Goal: Task Accomplishment & Management: Complete application form

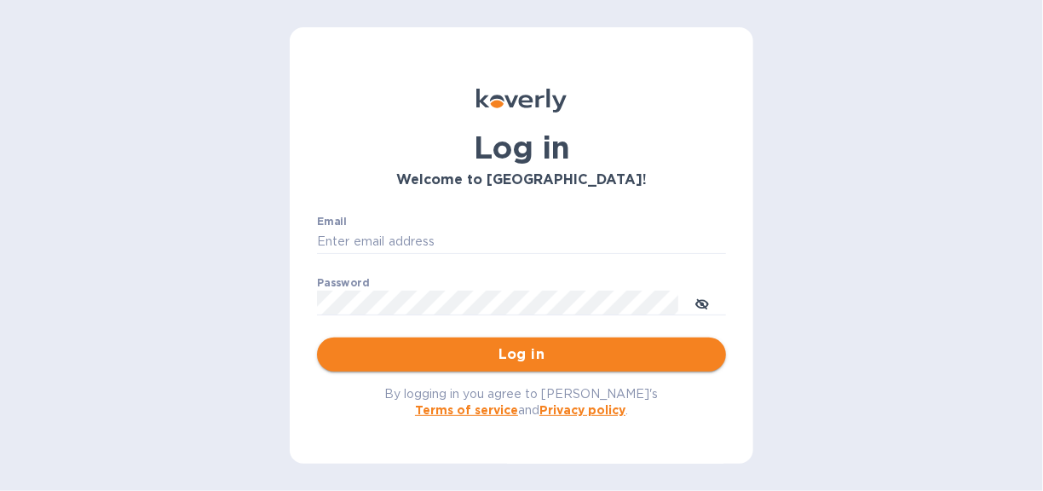
type input "[EMAIL_ADDRESS][DOMAIN_NAME]"
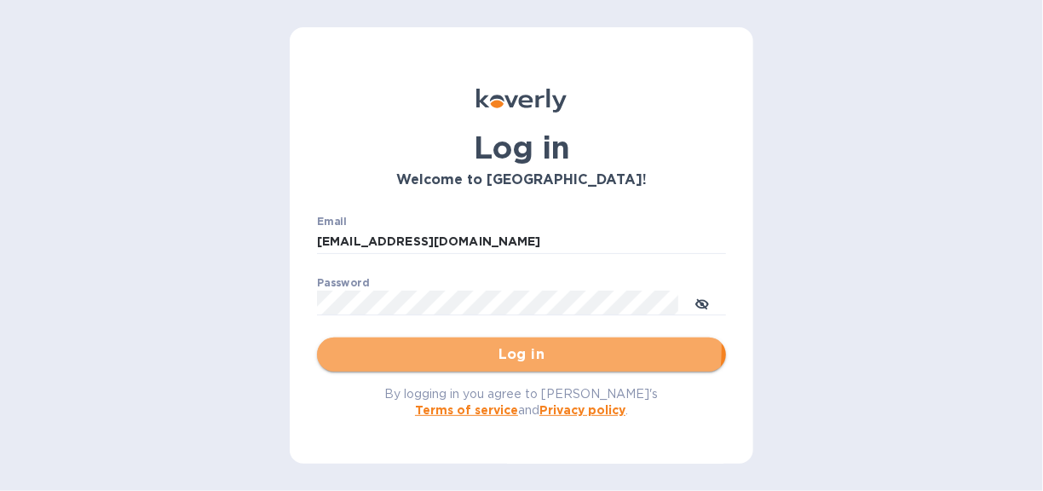
click at [512, 348] on span "Log in" at bounding box center [522, 354] width 382 height 20
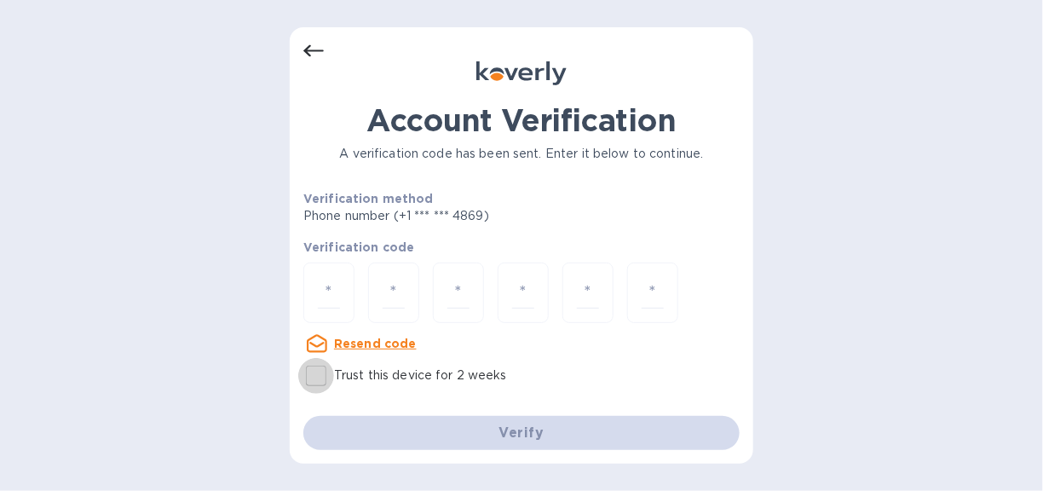
click at [321, 374] on input "Trust this device for 2 weeks" at bounding box center [316, 376] width 36 height 36
checkbox input "true"
click at [334, 290] on input "number" at bounding box center [329, 293] width 22 height 32
type input "5"
type input "3"
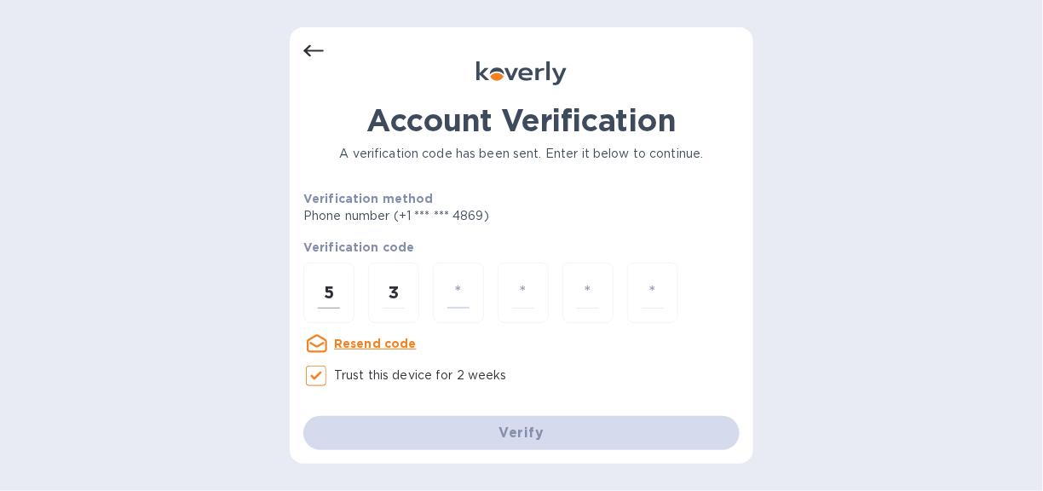
type input "8"
type input "1"
type input "8"
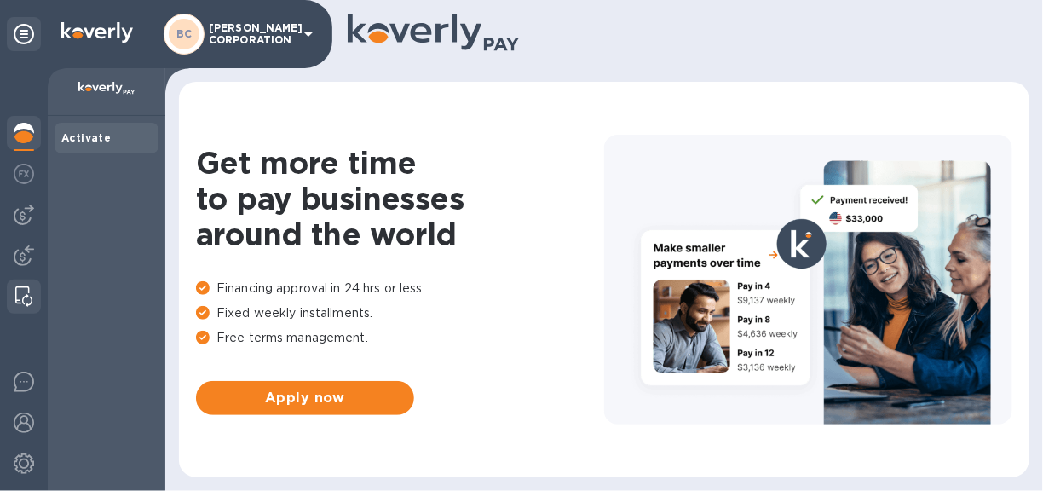
click at [18, 285] on div at bounding box center [24, 296] width 31 height 34
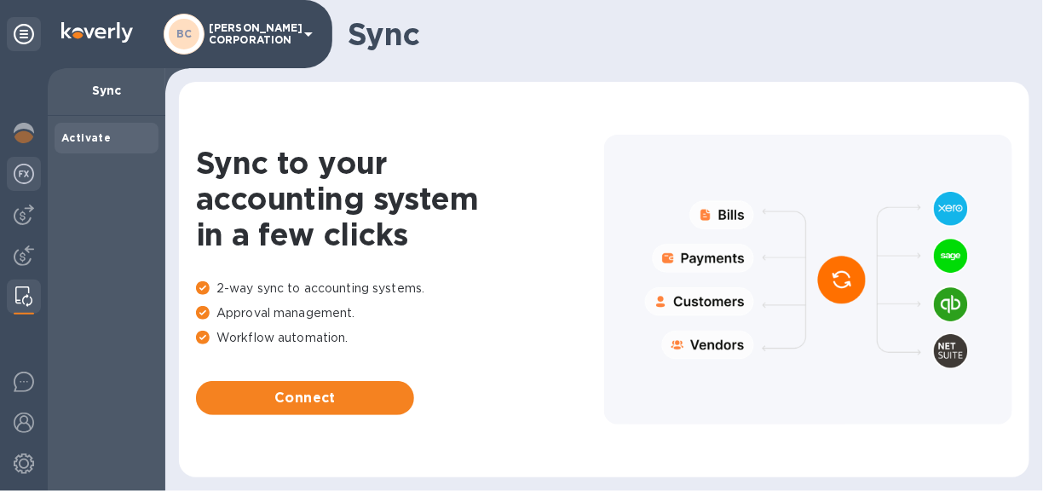
click at [21, 170] on img at bounding box center [24, 174] width 20 height 20
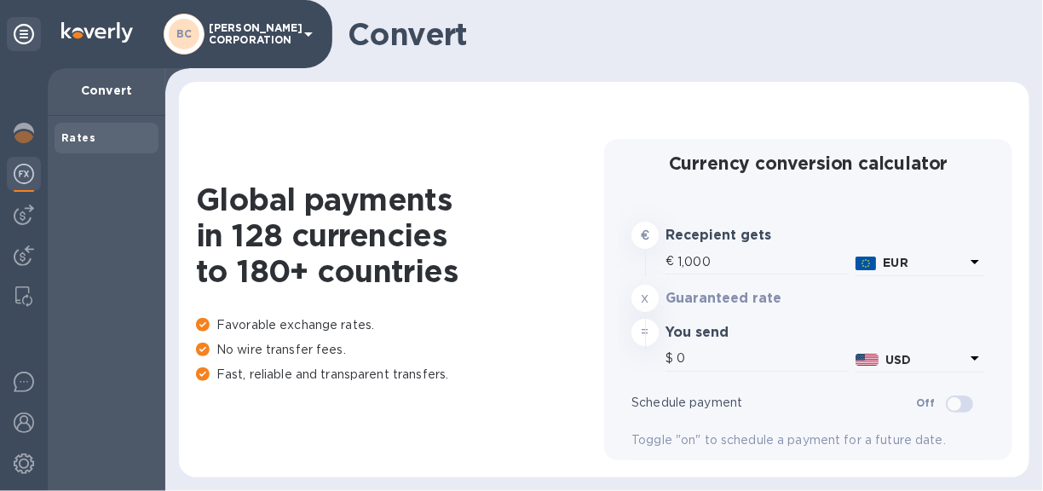
type input "1,180.09"
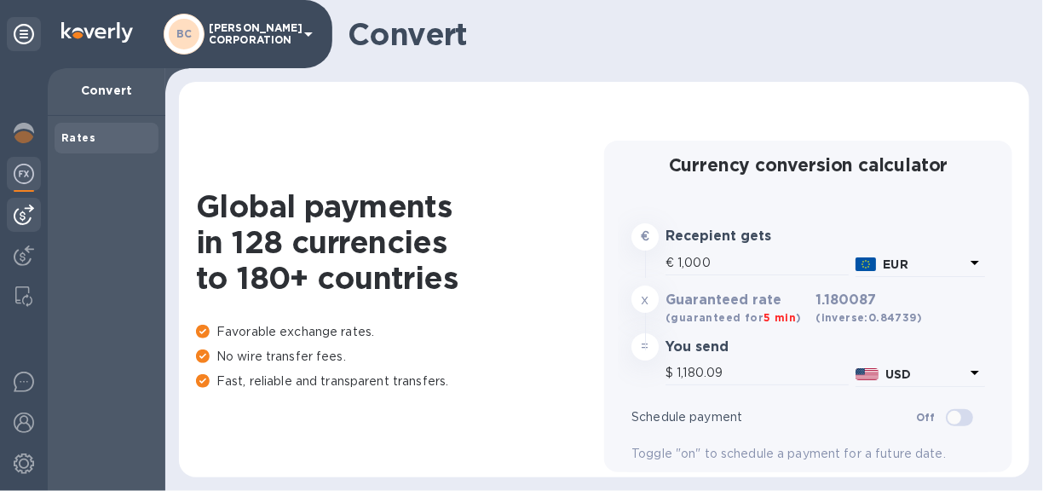
click at [25, 216] on img at bounding box center [24, 214] width 20 height 20
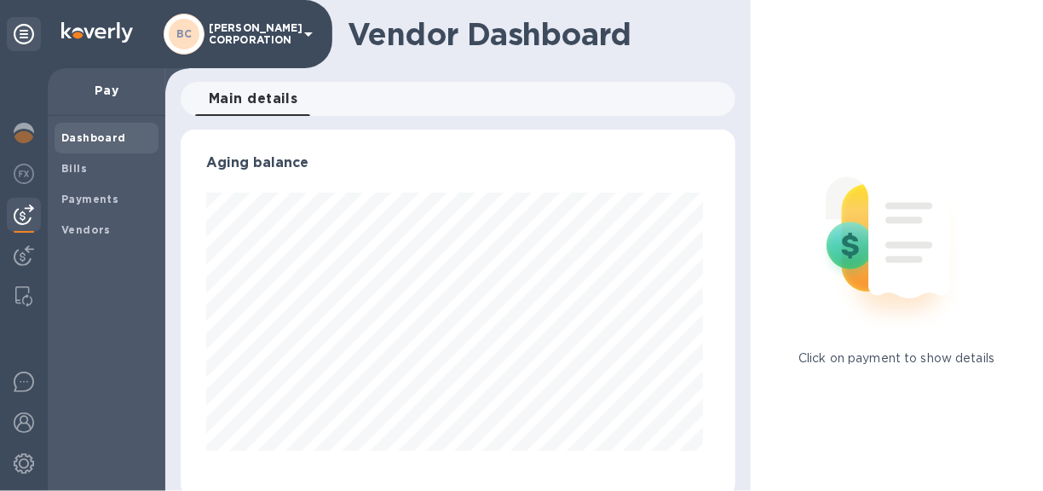
scroll to position [368, 548]
click at [20, 249] on img at bounding box center [24, 255] width 20 height 20
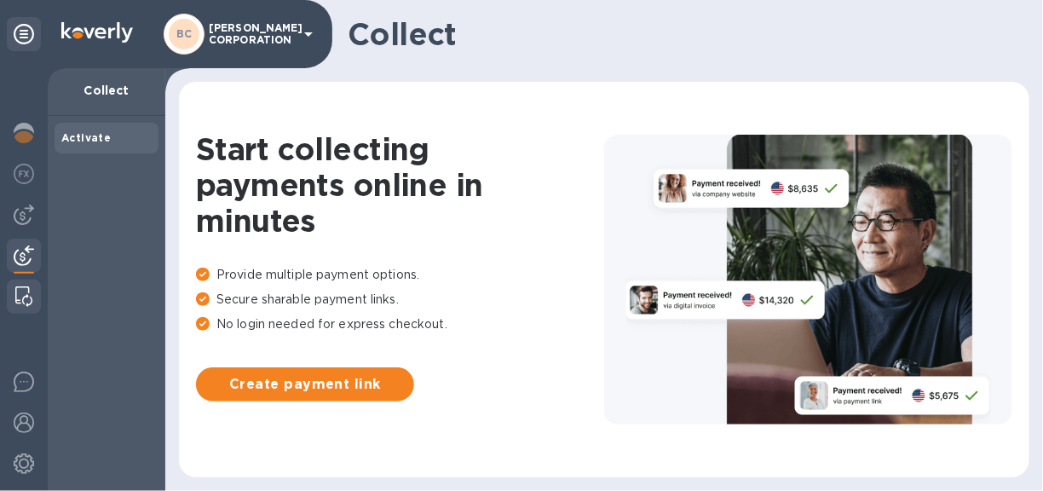
click at [22, 287] on img at bounding box center [23, 296] width 17 height 20
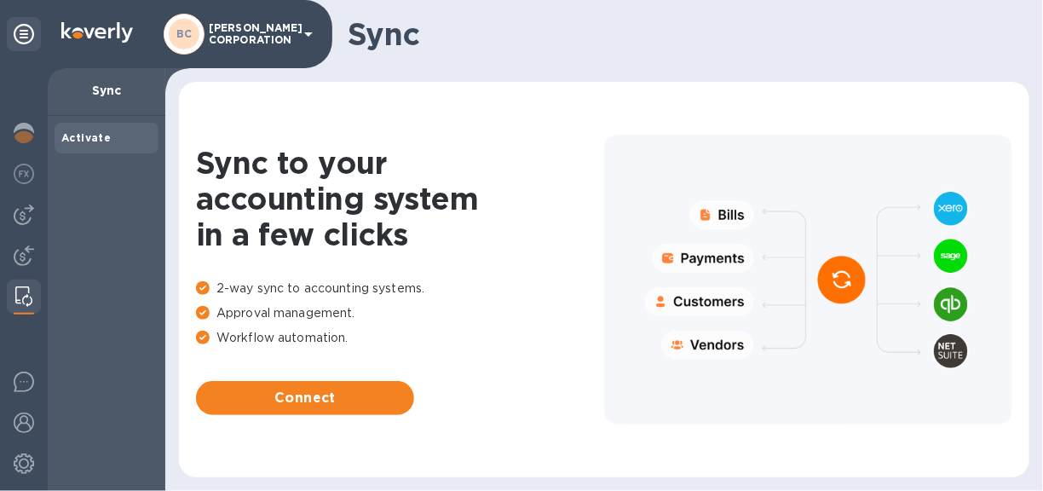
click at [25, 32] on icon at bounding box center [24, 34] width 20 height 20
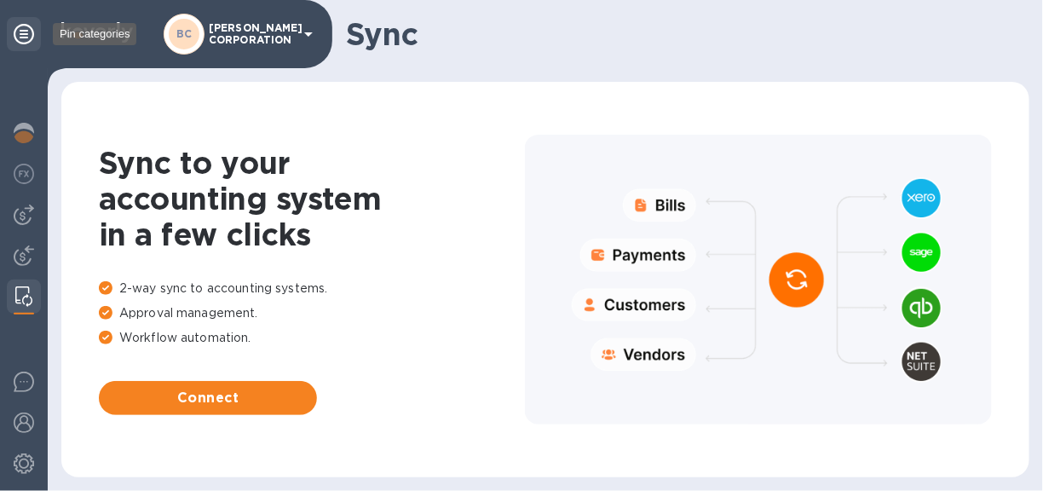
click at [25, 32] on icon at bounding box center [24, 34] width 20 height 20
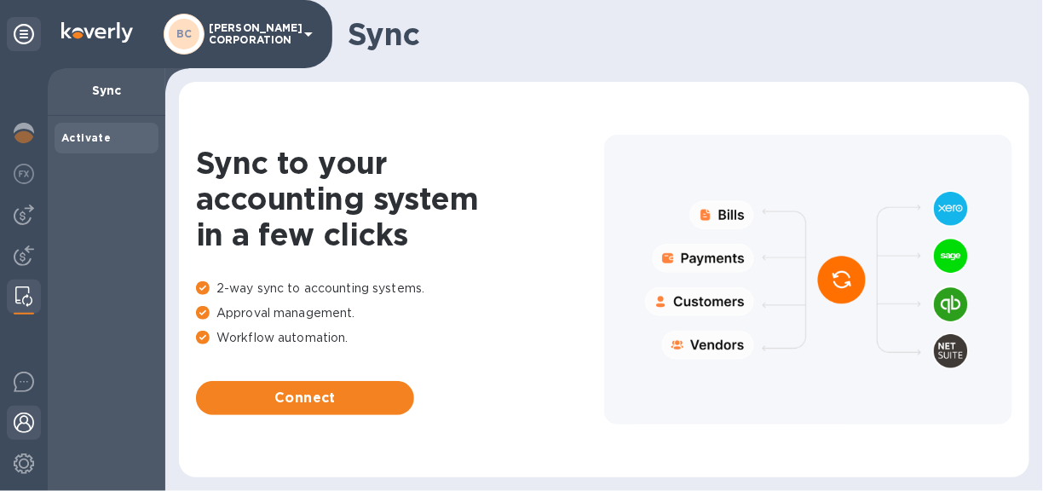
click at [21, 421] on img at bounding box center [24, 422] width 20 height 20
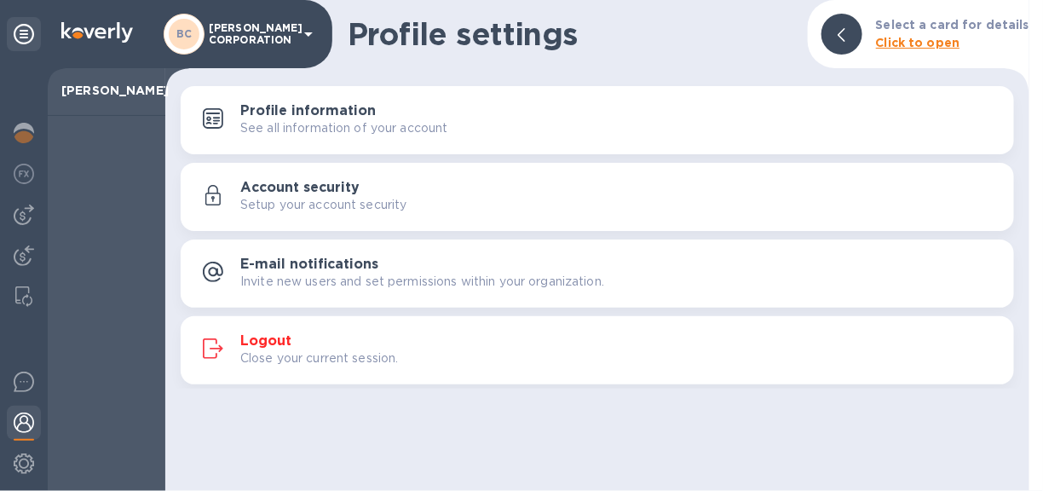
click at [918, 39] on b "Click to open" at bounding box center [918, 43] width 84 height 14
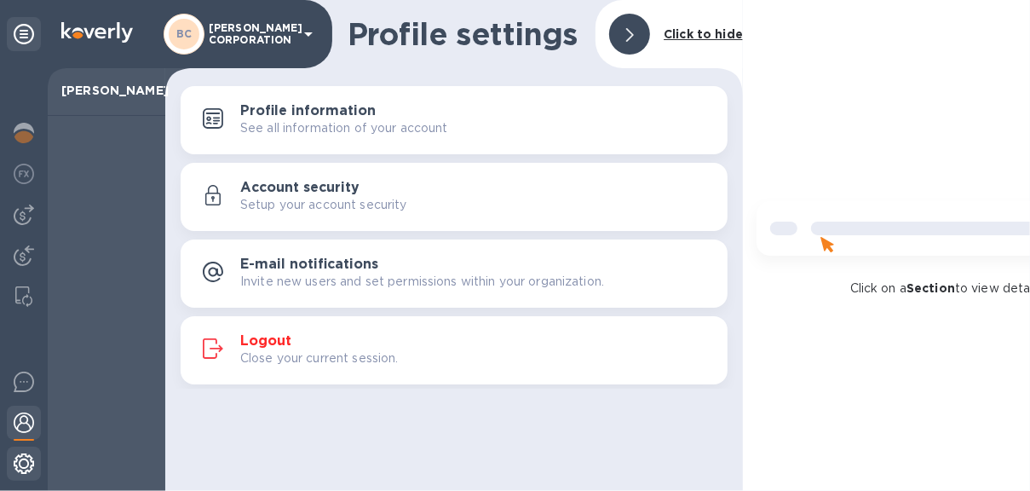
click at [23, 456] on img at bounding box center [24, 463] width 20 height 20
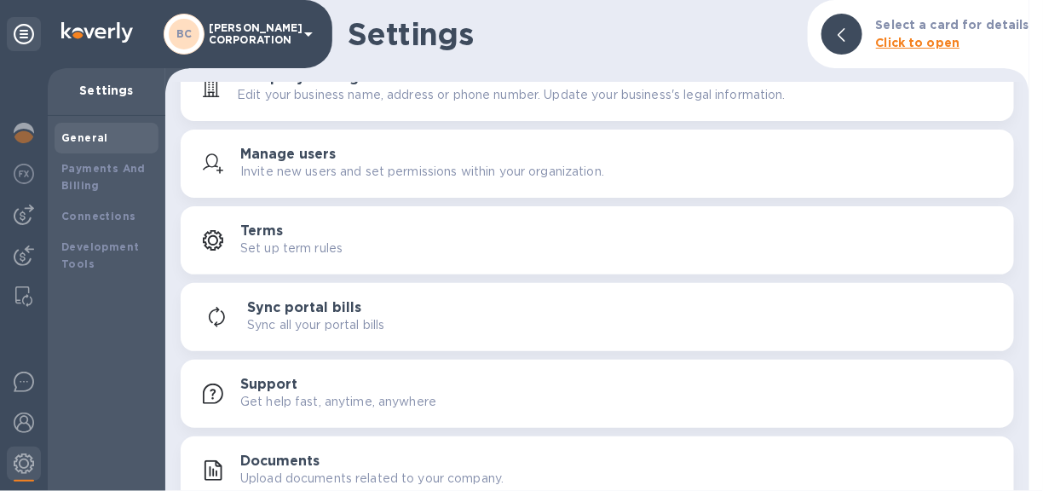
scroll to position [50, 0]
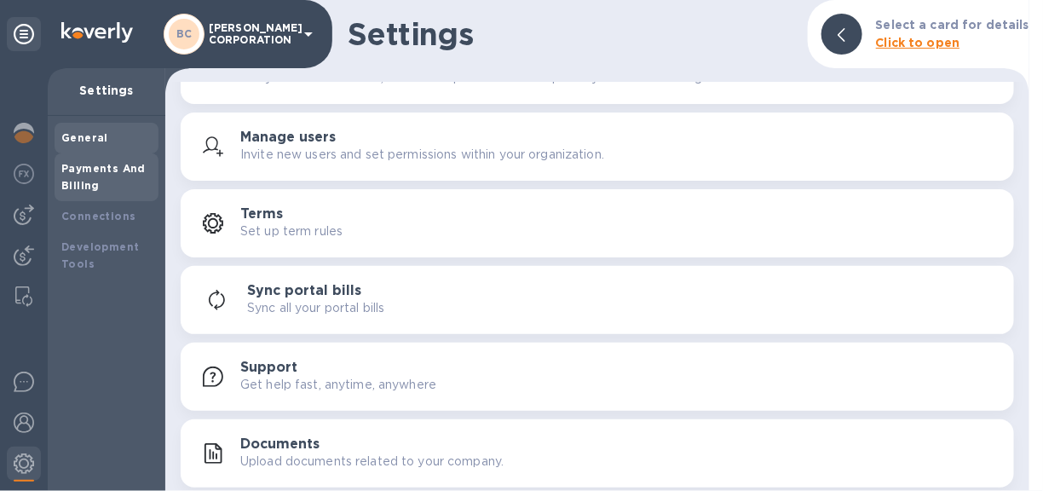
click at [95, 175] on div "Payments And Billing" at bounding box center [106, 177] width 90 height 34
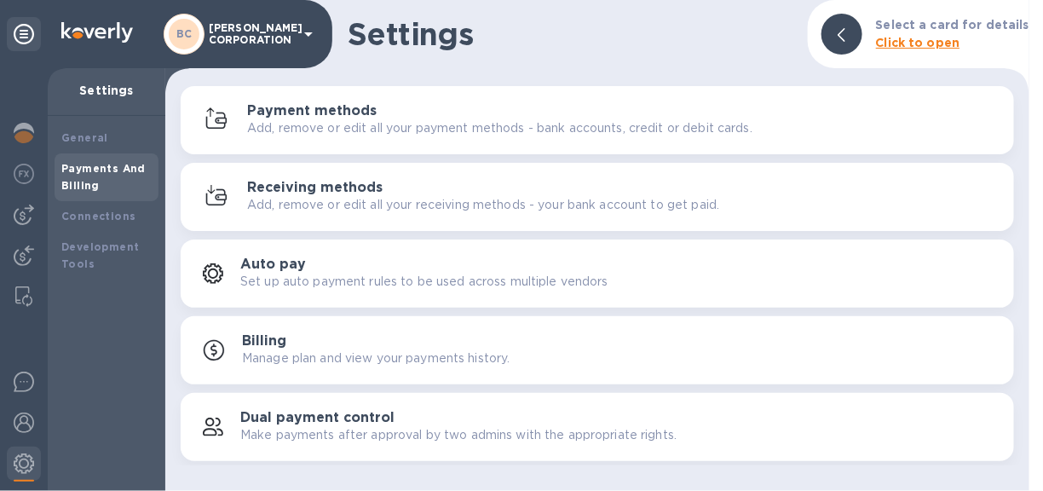
click at [258, 28] on p "[PERSON_NAME] CORPORATION" at bounding box center [251, 34] width 85 height 24
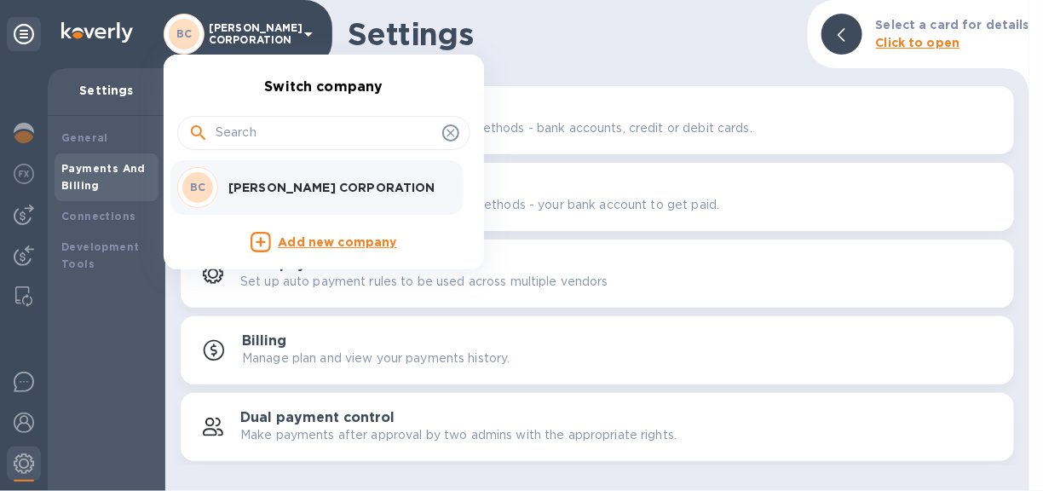
click at [267, 181] on p "[PERSON_NAME] CORPORATION" at bounding box center [335, 187] width 215 height 17
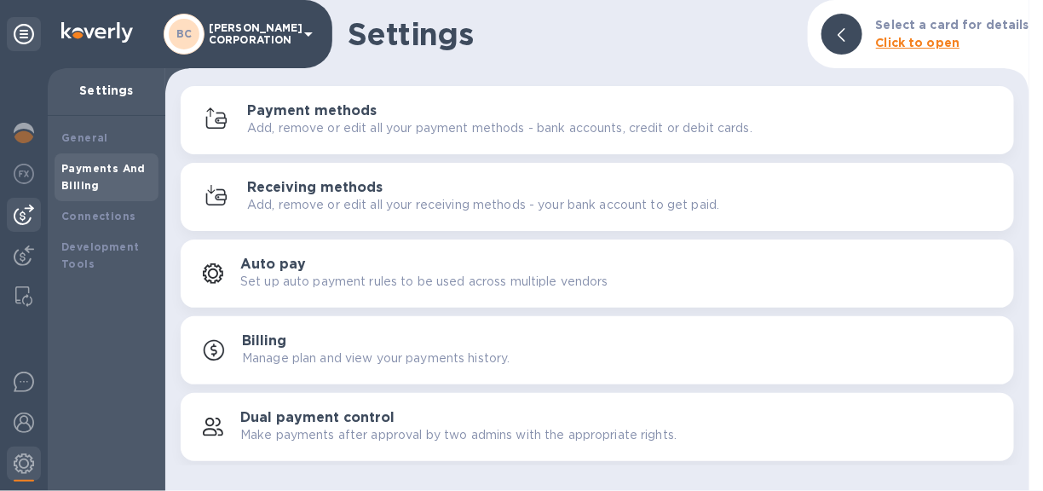
click at [28, 205] on img at bounding box center [24, 214] width 20 height 20
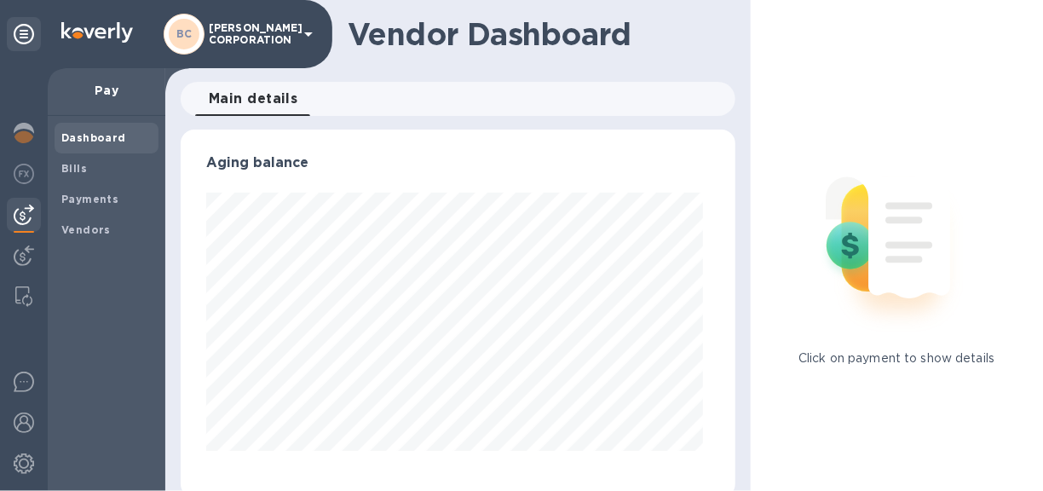
scroll to position [368, 548]
click at [20, 175] on img at bounding box center [24, 174] width 20 height 20
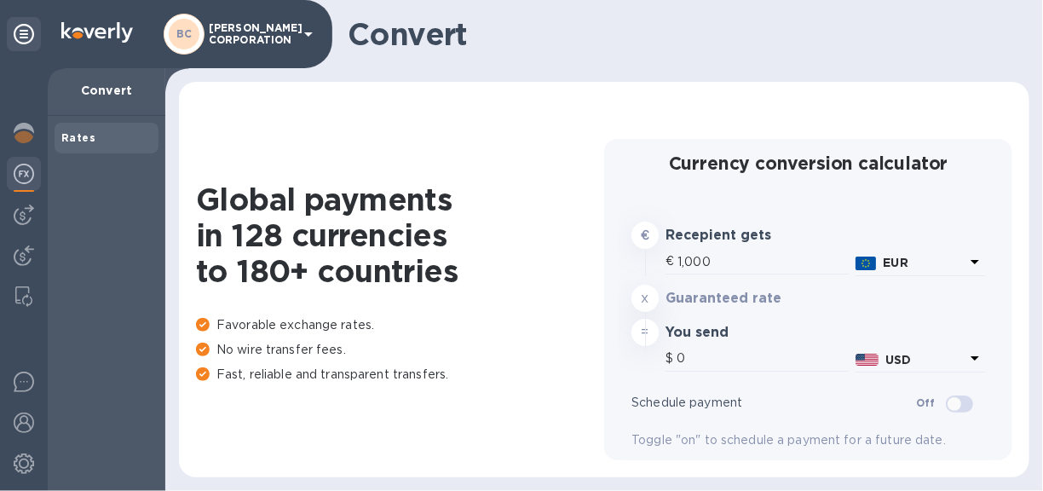
type input "1,180.09"
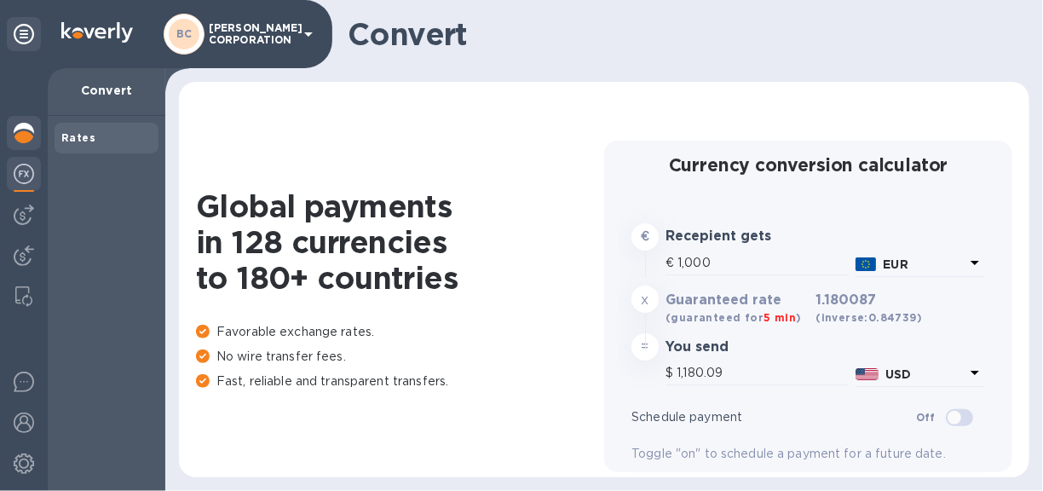
click at [20, 135] on img at bounding box center [24, 133] width 20 height 20
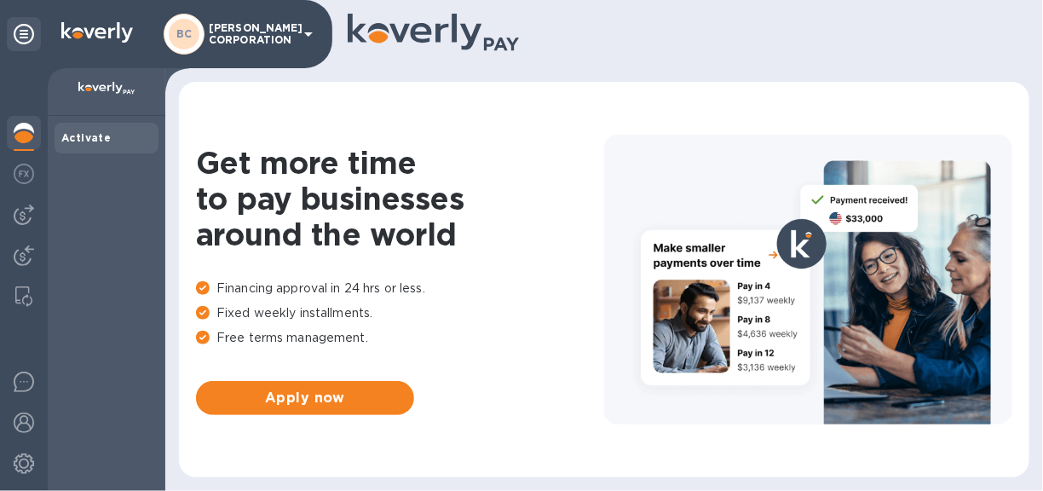
click at [100, 135] on b "Activate" at bounding box center [85, 137] width 49 height 13
click at [20, 30] on icon at bounding box center [24, 34] width 20 height 20
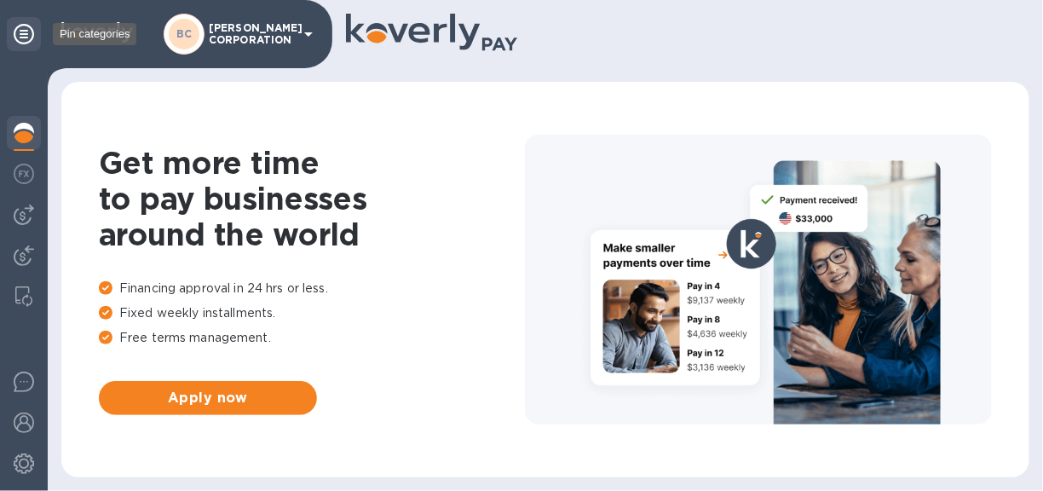
click at [20, 30] on icon at bounding box center [24, 34] width 20 height 20
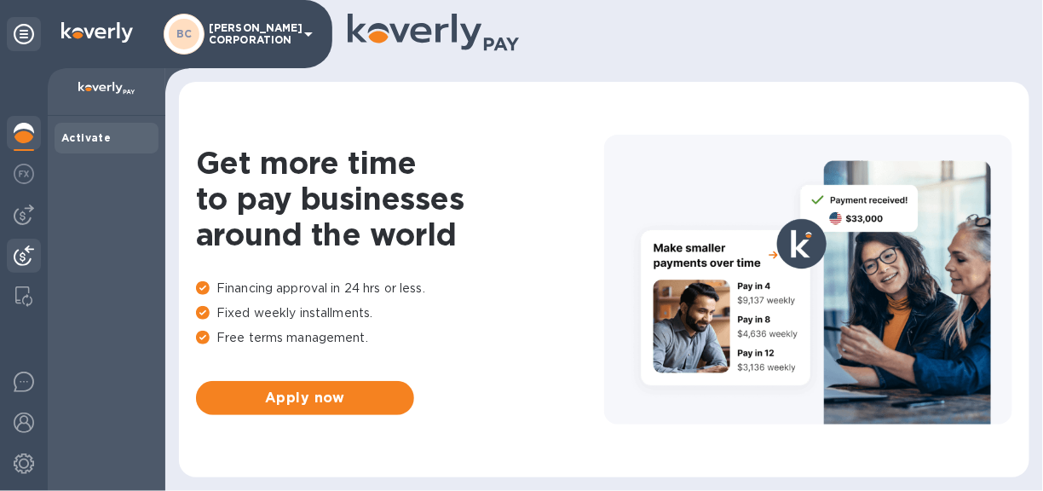
click at [29, 248] on img at bounding box center [24, 255] width 20 height 20
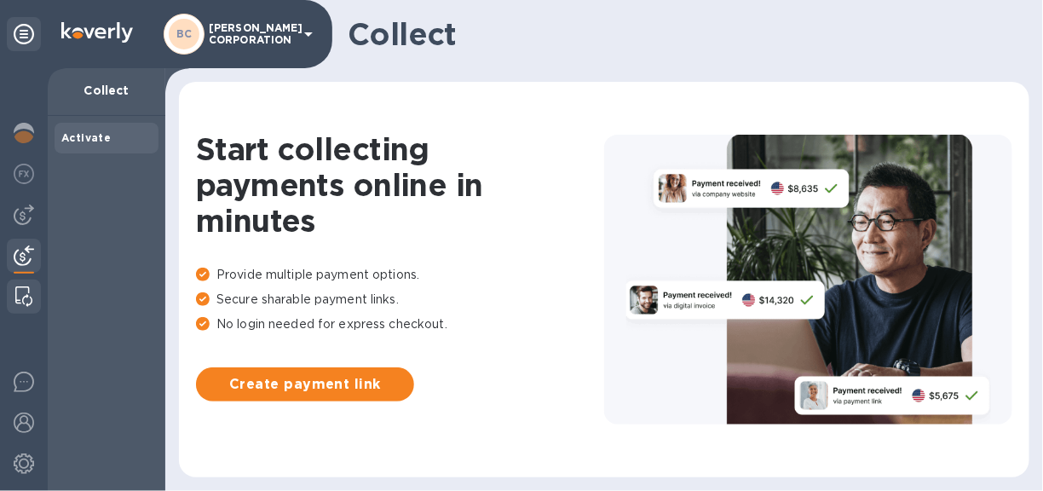
click at [26, 289] on img at bounding box center [23, 296] width 17 height 20
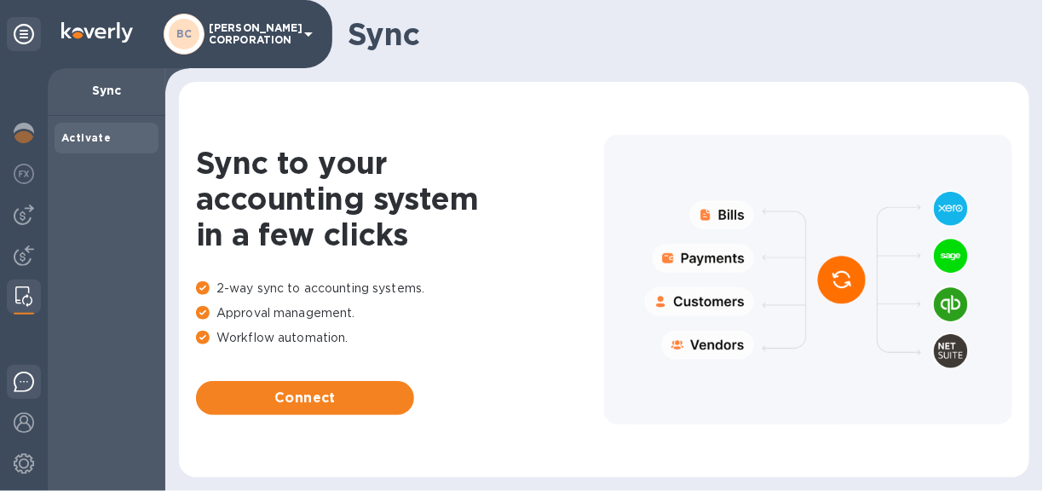
click at [20, 382] on img at bounding box center [24, 381] width 20 height 20
click at [731, 209] on div at bounding box center [808, 279] width 408 height 289
click at [731, 211] on div at bounding box center [808, 279] width 408 height 289
click at [26, 382] on img at bounding box center [24, 381] width 20 height 20
click at [21, 168] on img at bounding box center [24, 174] width 20 height 20
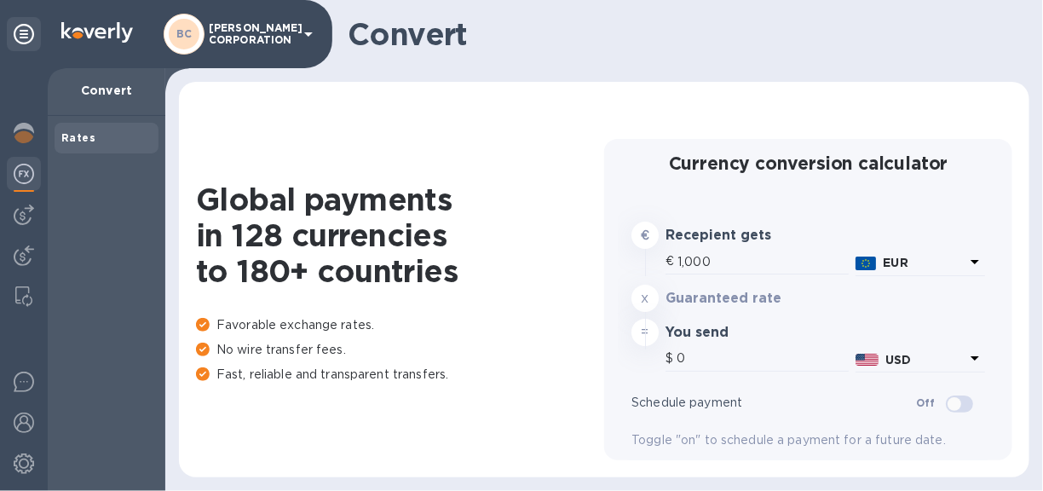
type input "1,180.09"
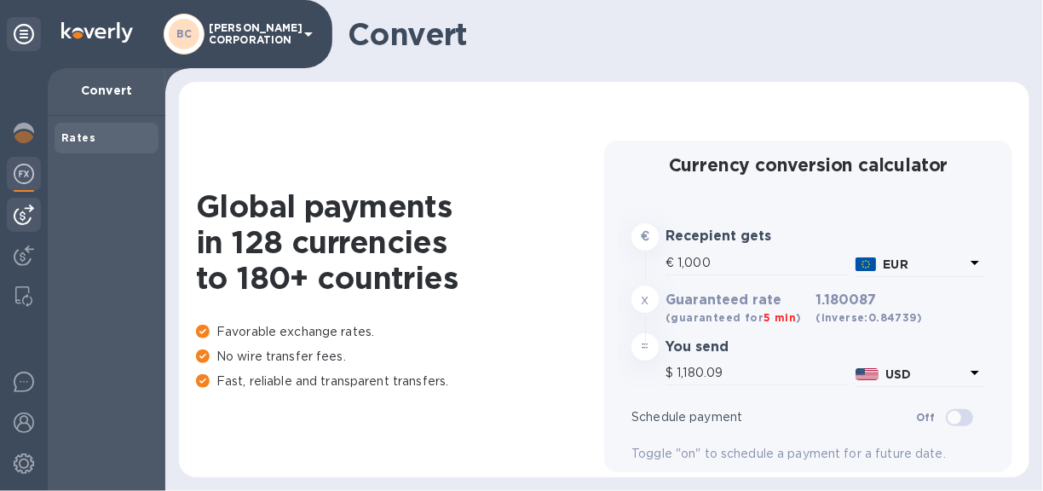
click at [23, 199] on div at bounding box center [24, 215] width 34 height 34
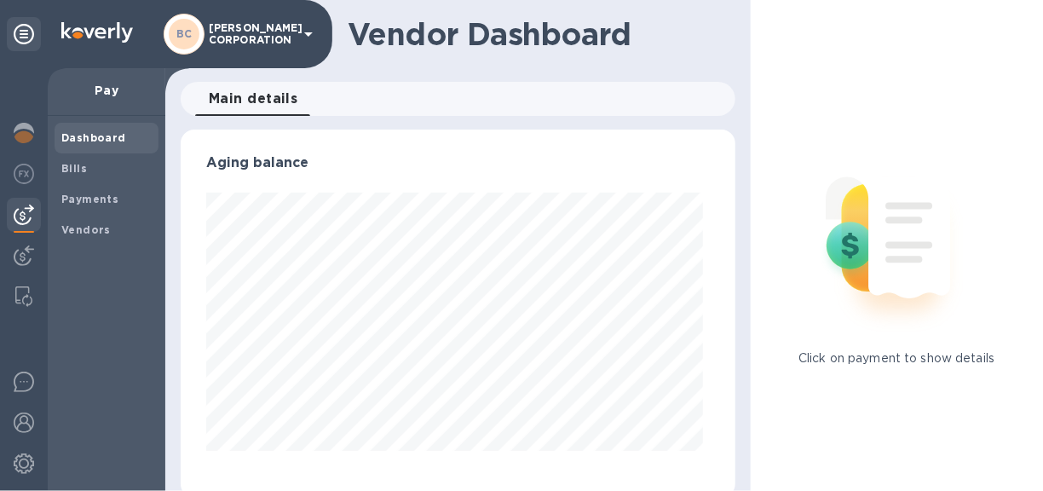
scroll to position [368, 548]
click at [76, 163] on b "Bills" at bounding box center [74, 168] width 26 height 13
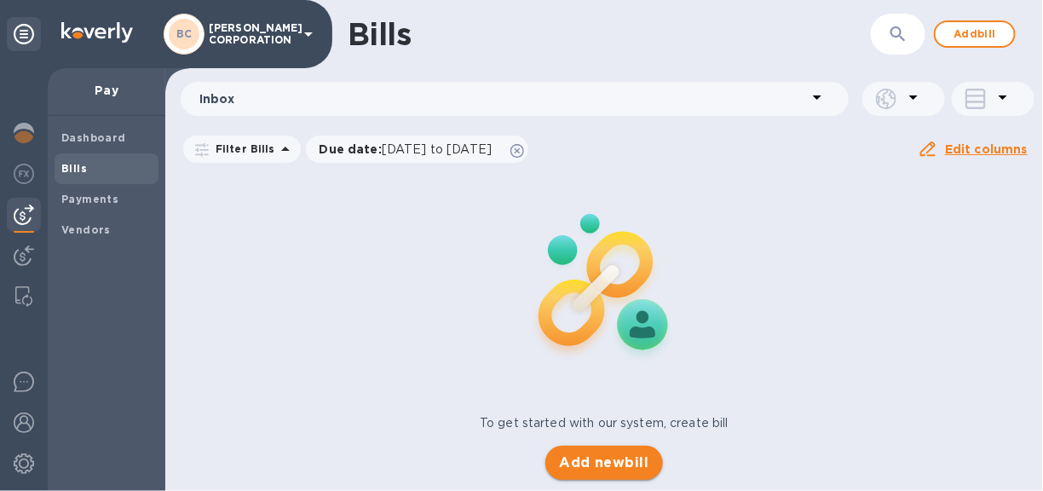
click at [621, 457] on span "Add new bill" at bounding box center [603, 462] width 89 height 20
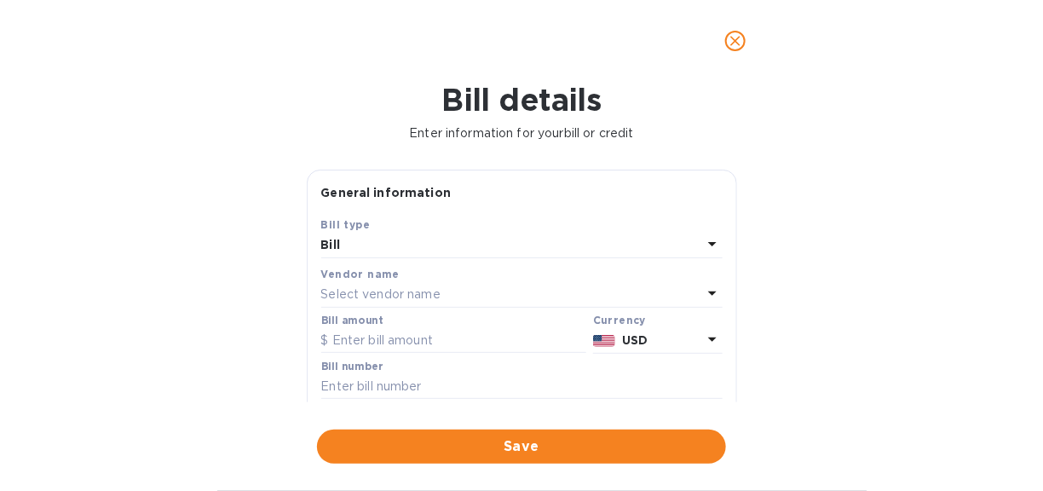
click at [388, 290] on p "Select vendor name" at bounding box center [380, 294] width 119 height 18
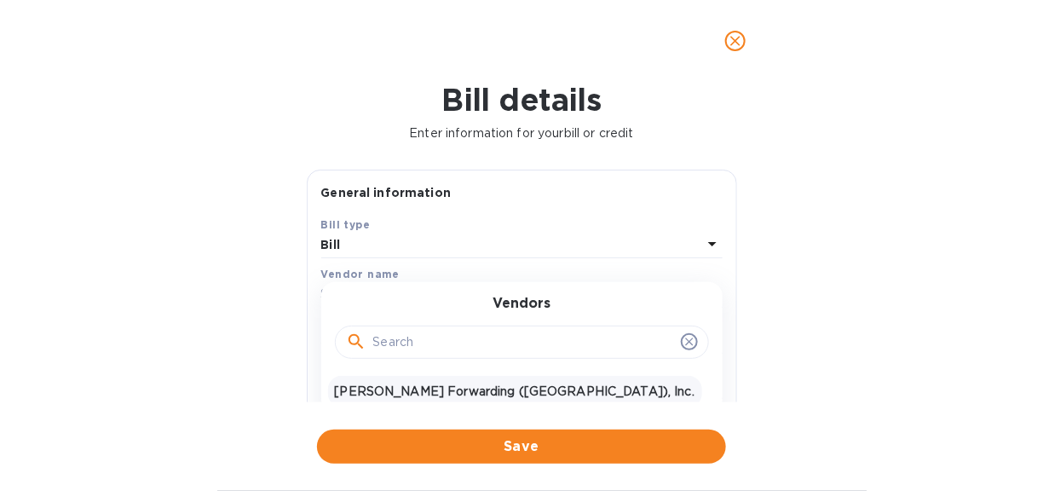
click at [380, 392] on p "[PERSON_NAME] Forwarding ([GEOGRAPHIC_DATA]), Inc." at bounding box center [515, 391] width 360 height 18
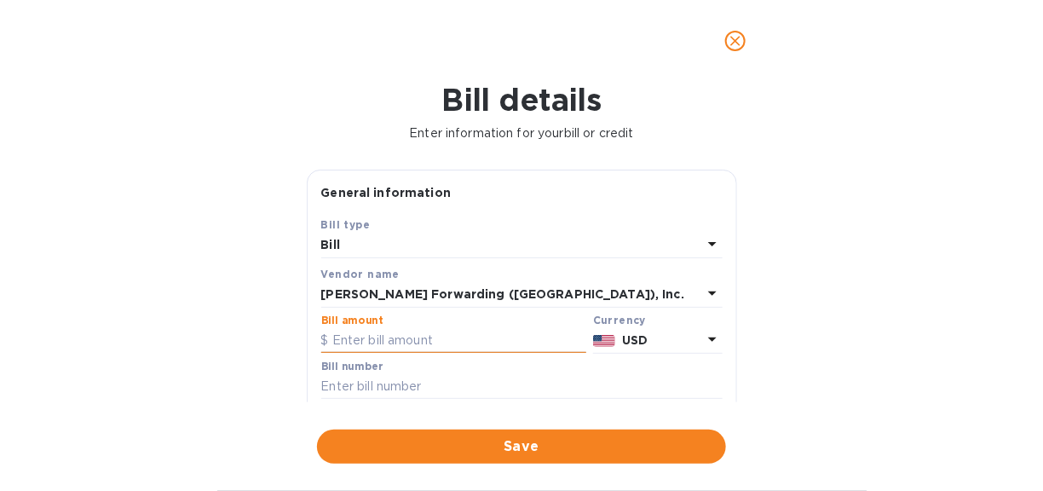
click at [388, 343] on input "text" at bounding box center [453, 341] width 265 height 26
type input "3,617.25"
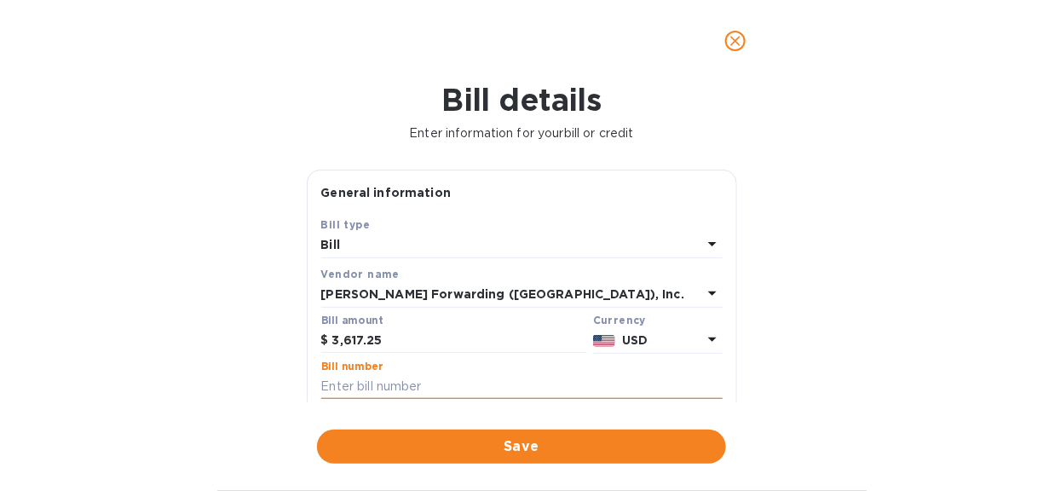
click at [407, 384] on input "text" at bounding box center [521, 387] width 401 height 26
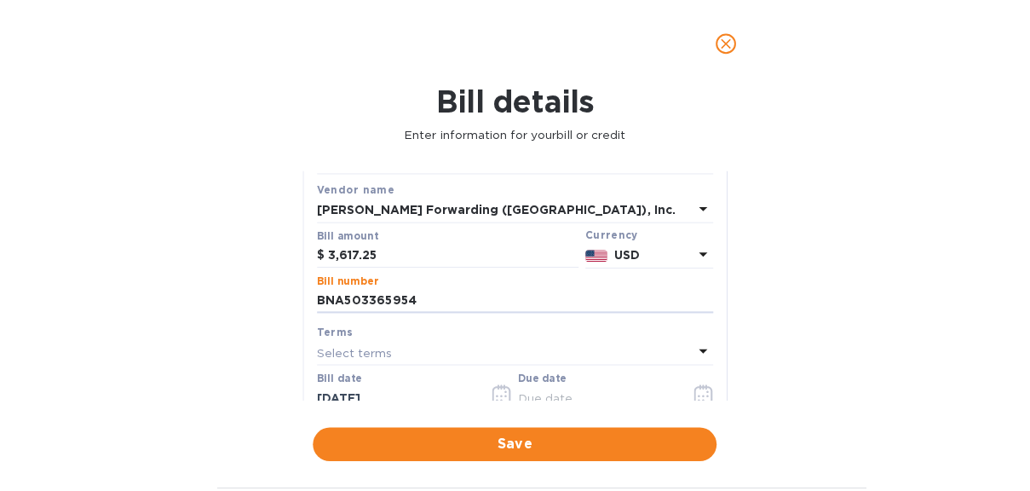
scroll to position [170, 0]
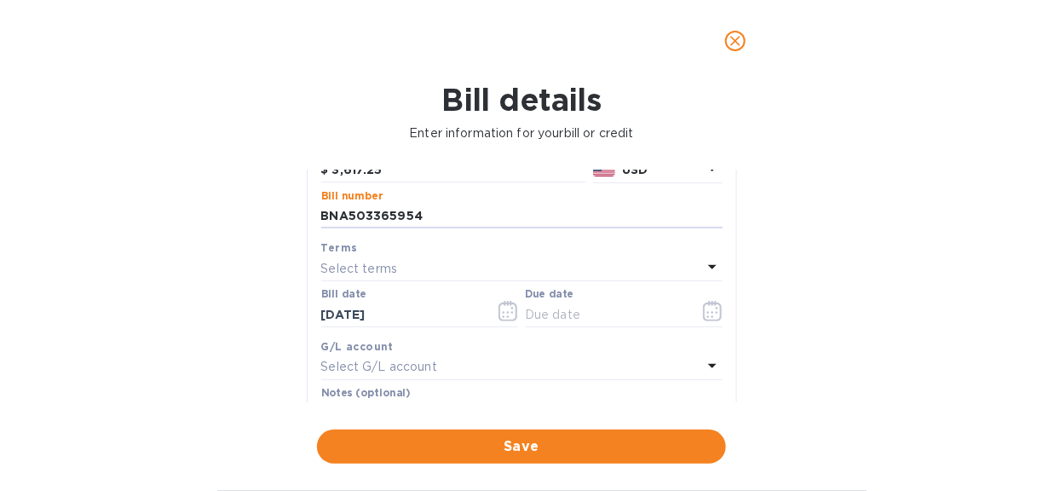
type input "BNA503365954"
click at [390, 273] on p "Select terms" at bounding box center [359, 269] width 77 height 18
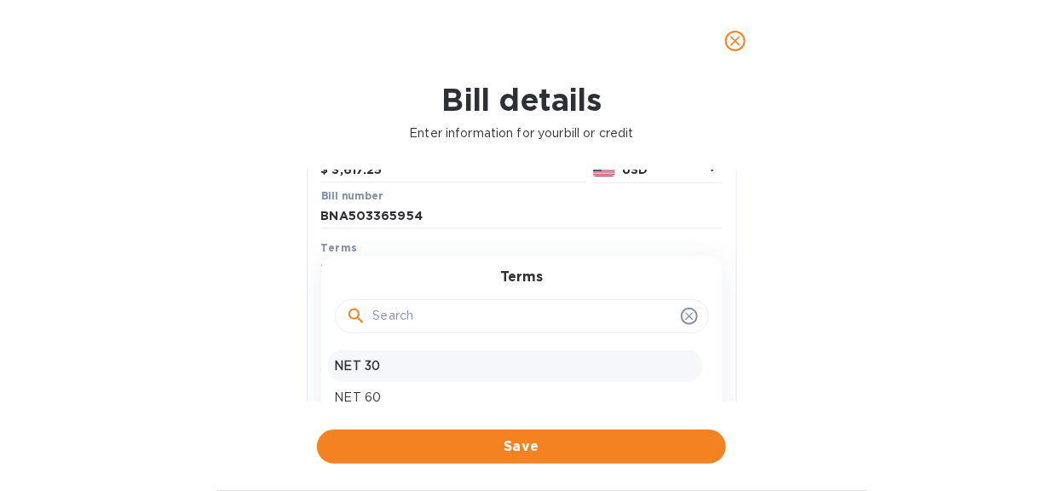
click at [383, 365] on p "NET 30" at bounding box center [515, 366] width 360 height 18
type input "[DATE]"
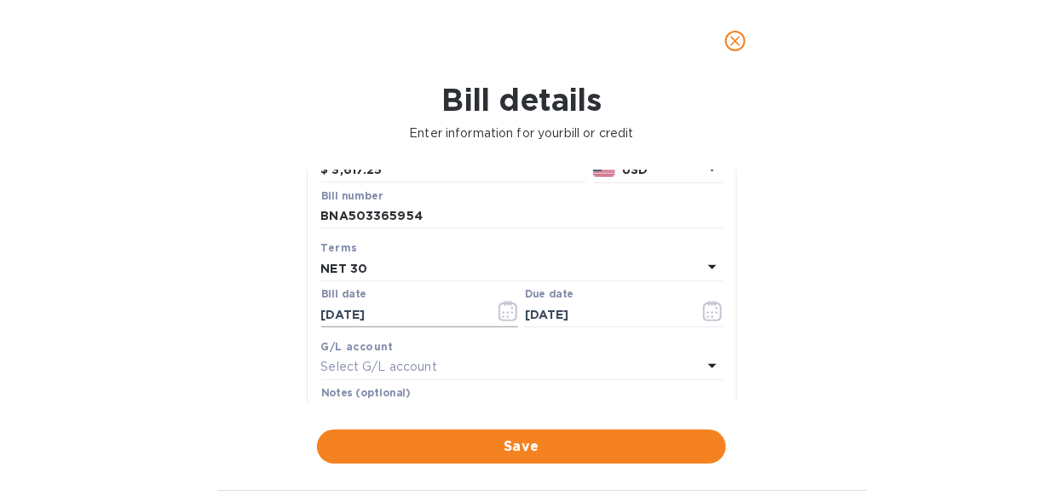
click at [505, 310] on icon "button" at bounding box center [508, 311] width 20 height 20
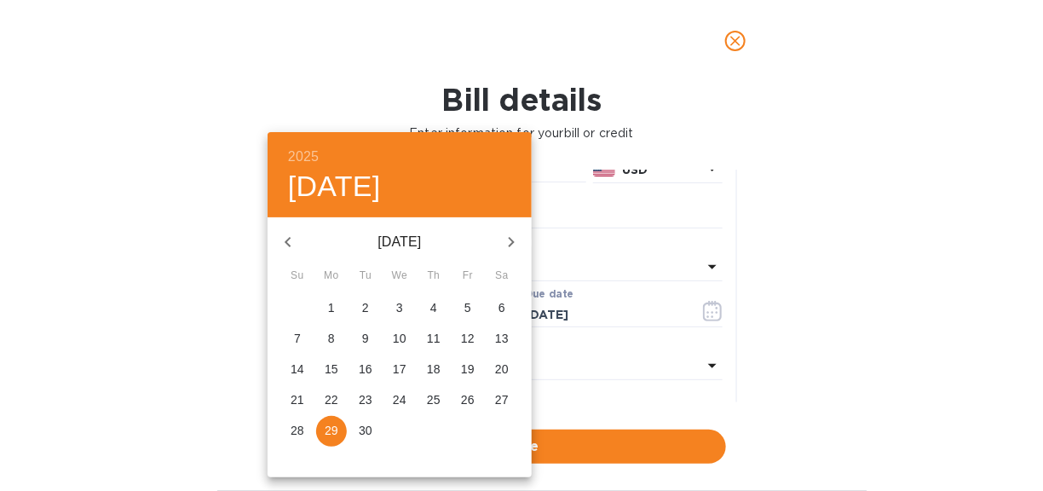
click at [288, 242] on icon "button" at bounding box center [288, 242] width 20 height 20
click at [399, 425] on p "27" at bounding box center [400, 430] width 14 height 17
type input "[DATE]"
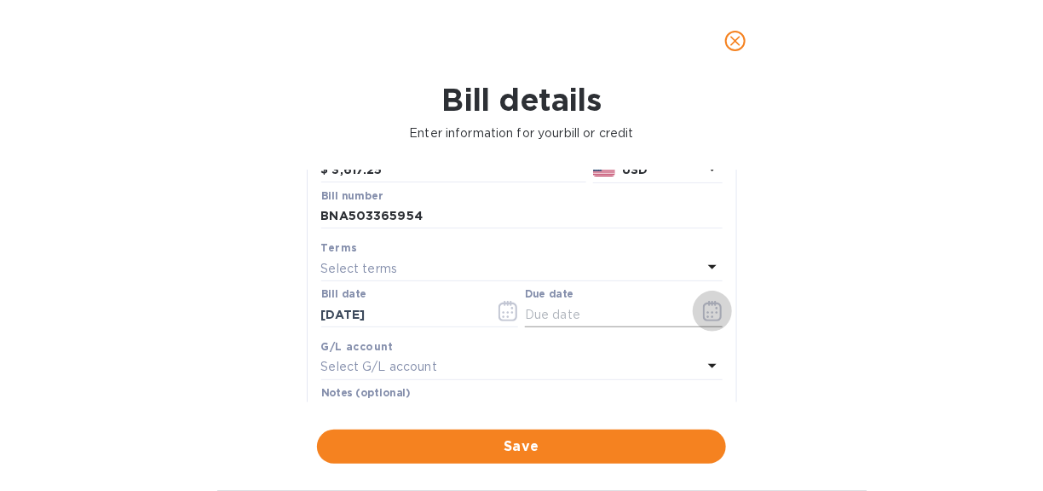
click at [703, 311] on icon "button" at bounding box center [713, 311] width 20 height 20
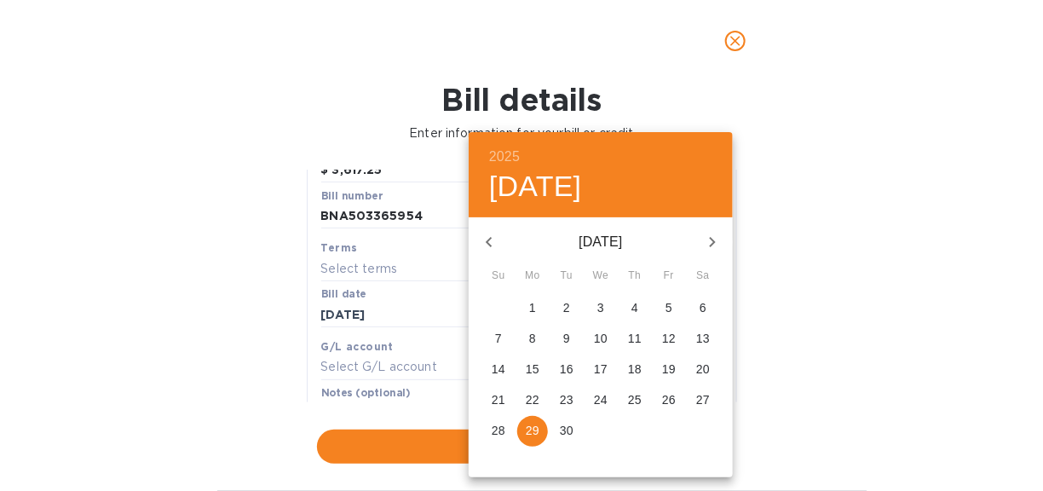
click at [534, 426] on p "29" at bounding box center [533, 430] width 14 height 17
type input "[DATE]"
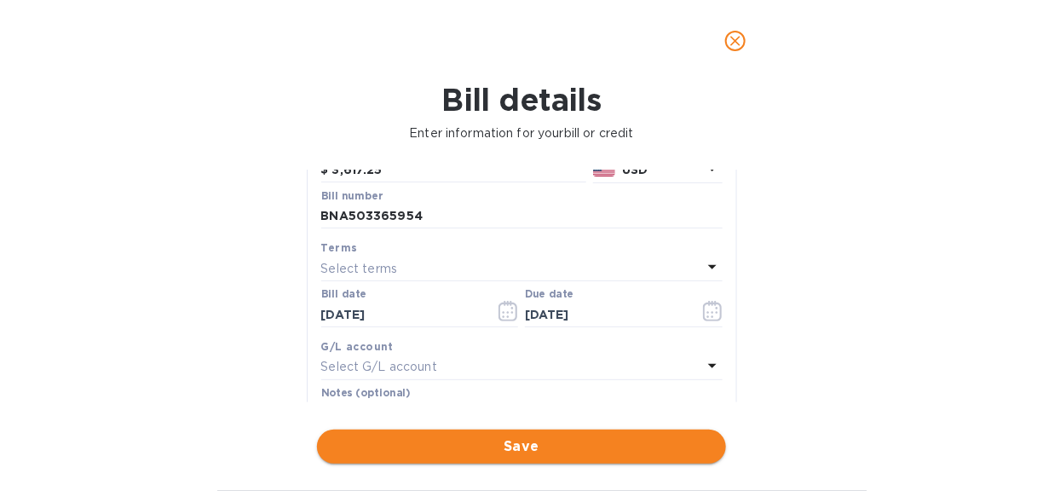
click at [519, 444] on span "Save" at bounding box center [522, 446] width 382 height 20
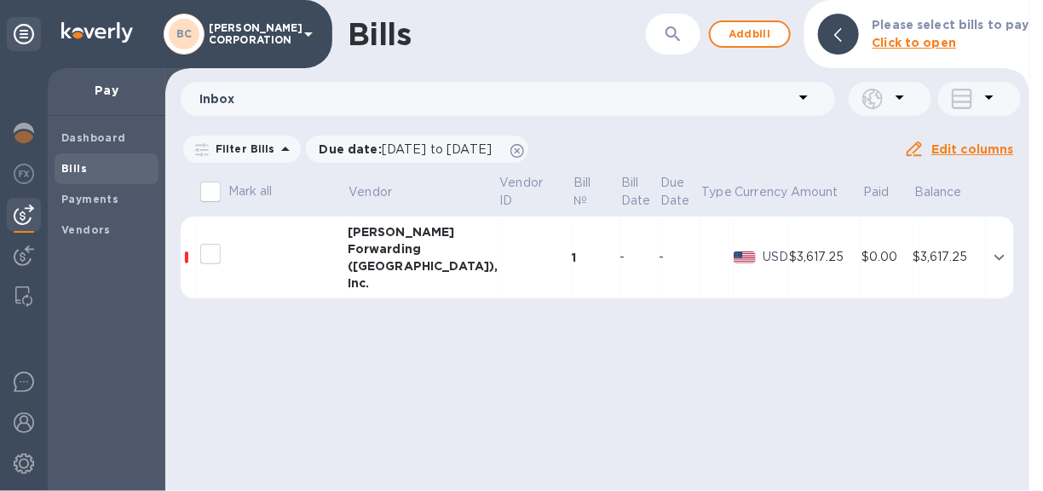
click at [891, 252] on div "$0.00" at bounding box center [886, 257] width 51 height 18
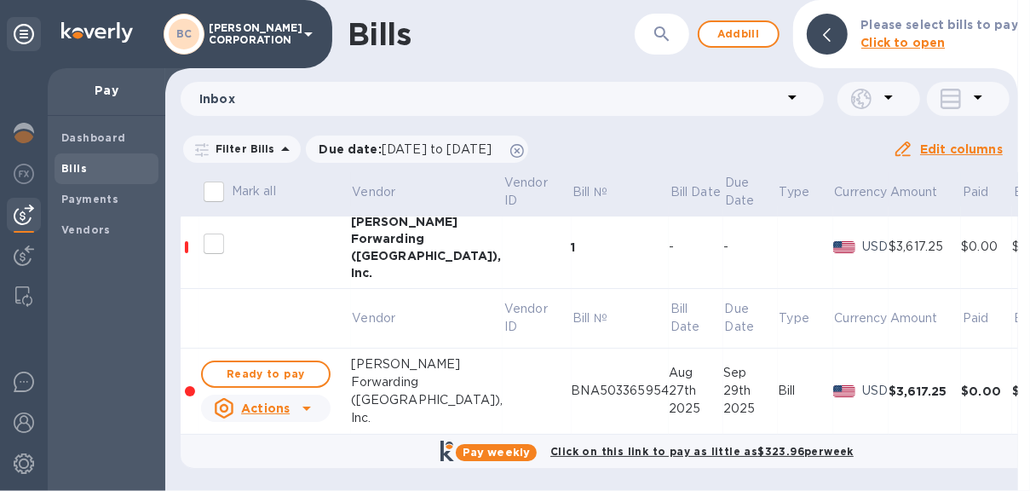
scroll to position [13, 0]
click at [270, 364] on span "Ready to pay" at bounding box center [265, 374] width 99 height 20
checkbox input "true"
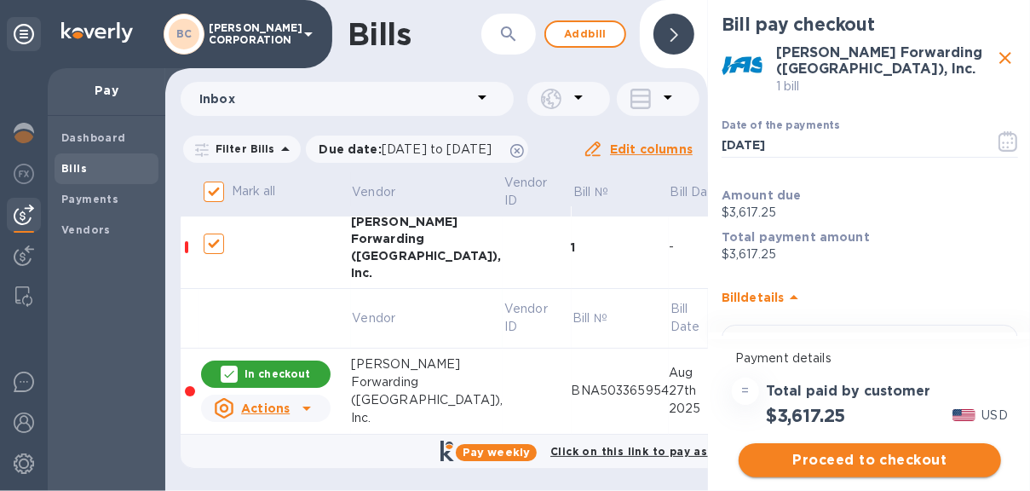
click at [903, 450] on span "Proceed to checkout" at bounding box center [869, 460] width 235 height 20
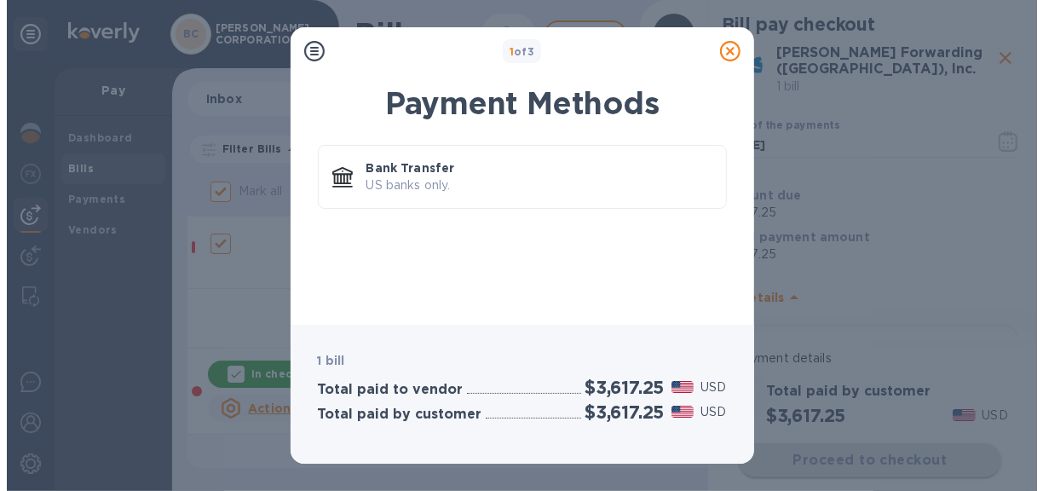
scroll to position [0, 0]
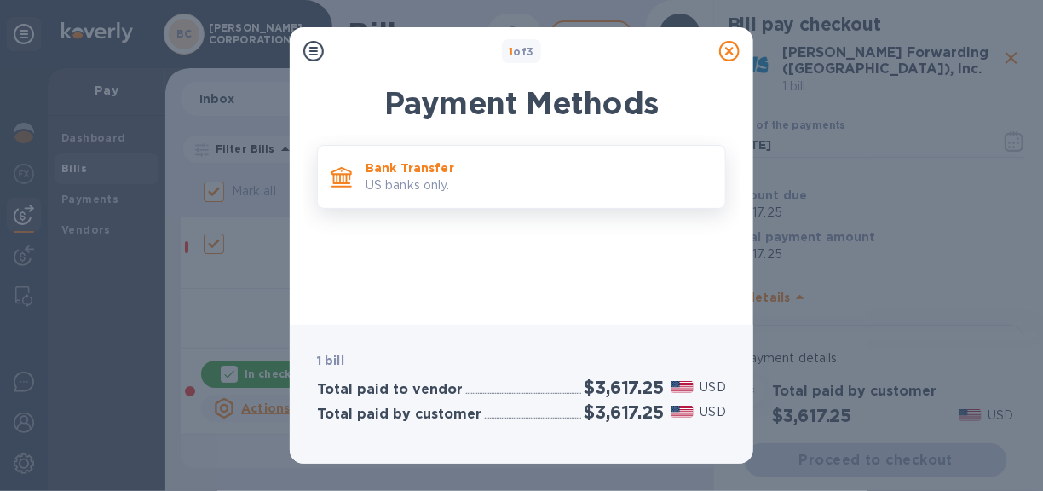
click at [460, 179] on p "US banks only." at bounding box center [538, 185] width 346 height 18
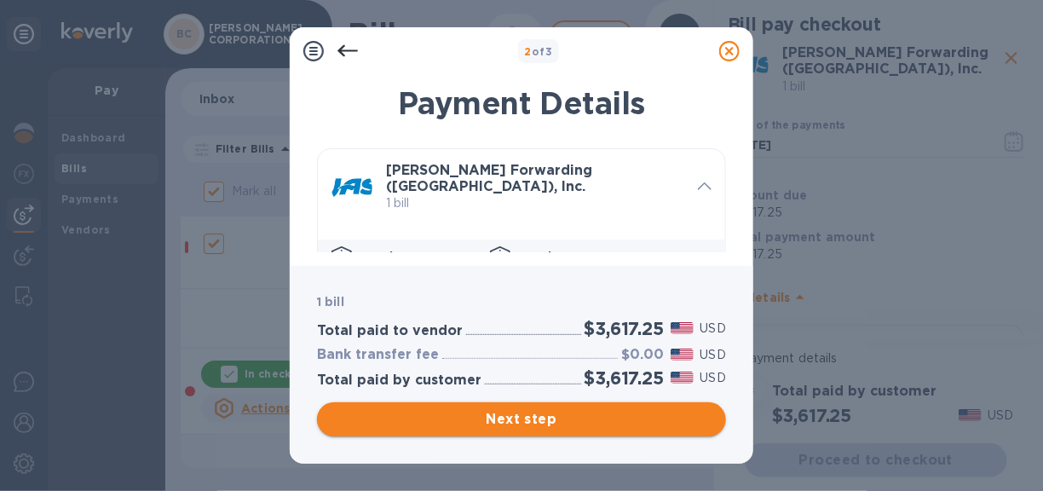
click at [535, 416] on span "Next step" at bounding box center [522, 419] width 382 height 20
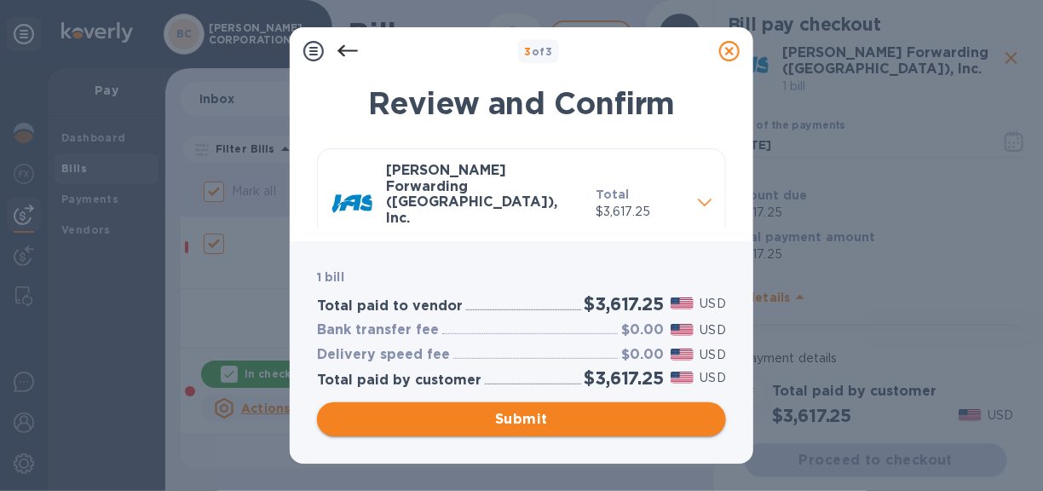
click at [535, 411] on span "Submit" at bounding box center [522, 419] width 382 height 20
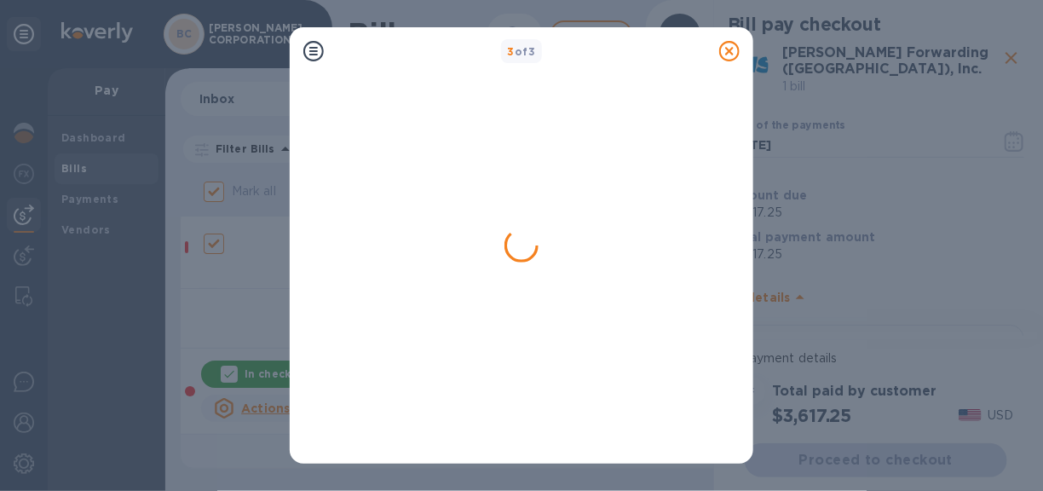
checkbox input "false"
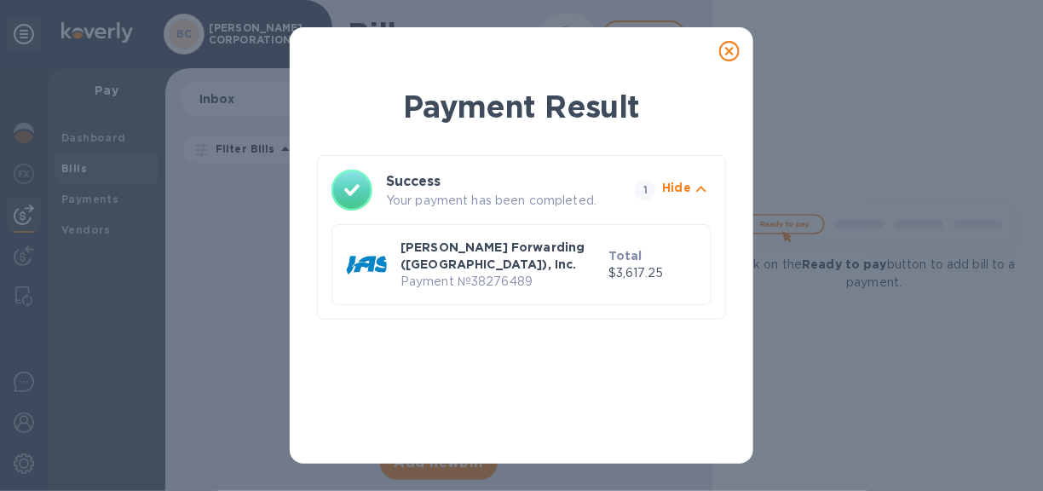
click at [724, 46] on icon at bounding box center [729, 51] width 20 height 20
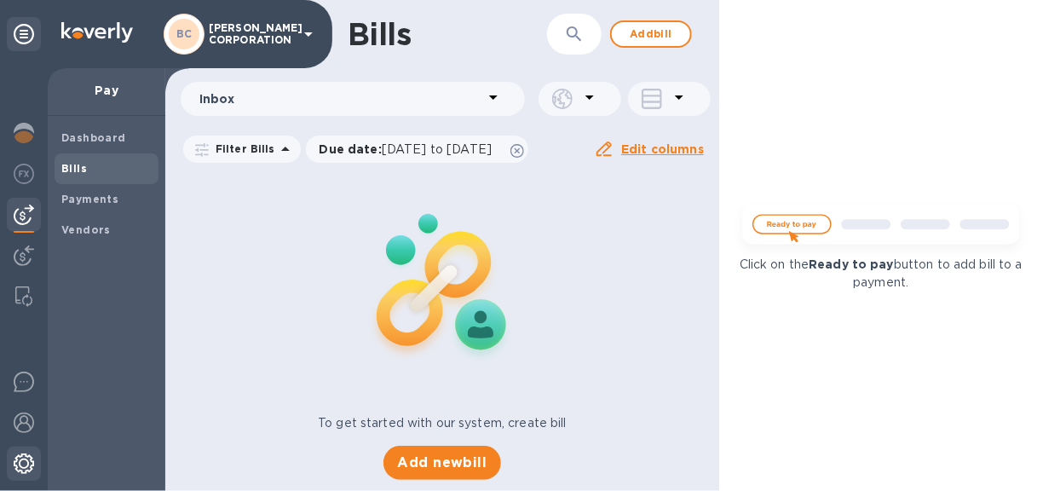
click at [20, 464] on img at bounding box center [24, 463] width 20 height 20
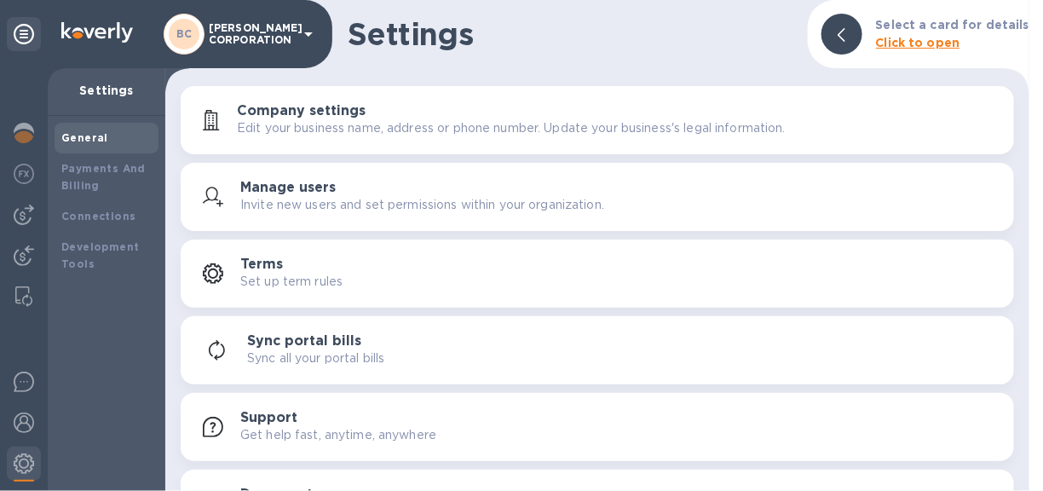
drag, startPoint x: 253, startPoint y: 22, endPoint x: 222, endPoint y: 43, distance: 36.9
click at [222, 43] on p "[PERSON_NAME] CORPORATION" at bounding box center [251, 34] width 85 height 24
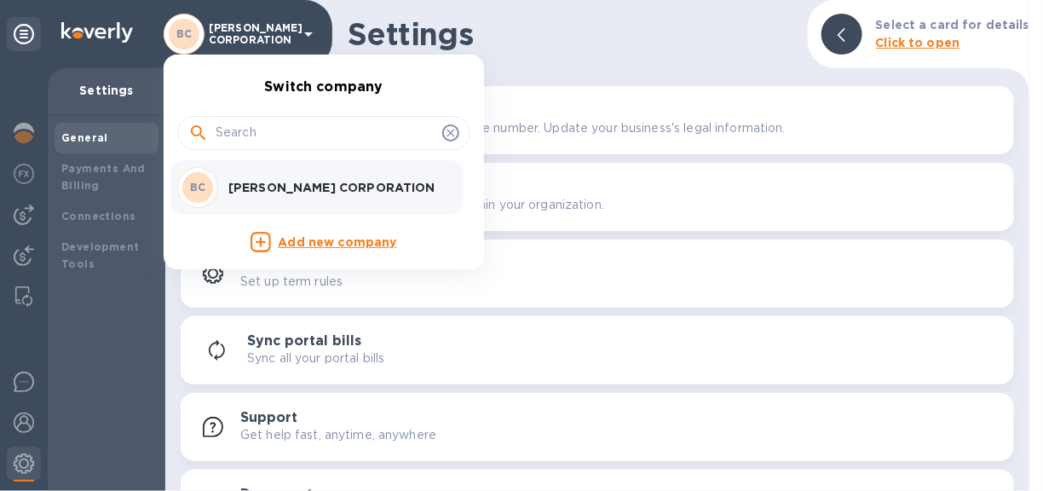
click at [464, 135] on div at bounding box center [323, 133] width 293 height 34
click at [447, 124] on span at bounding box center [450, 132] width 17 height 17
click at [449, 128] on icon at bounding box center [451, 133] width 14 height 14
click at [493, 66] on div at bounding box center [521, 245] width 1043 height 491
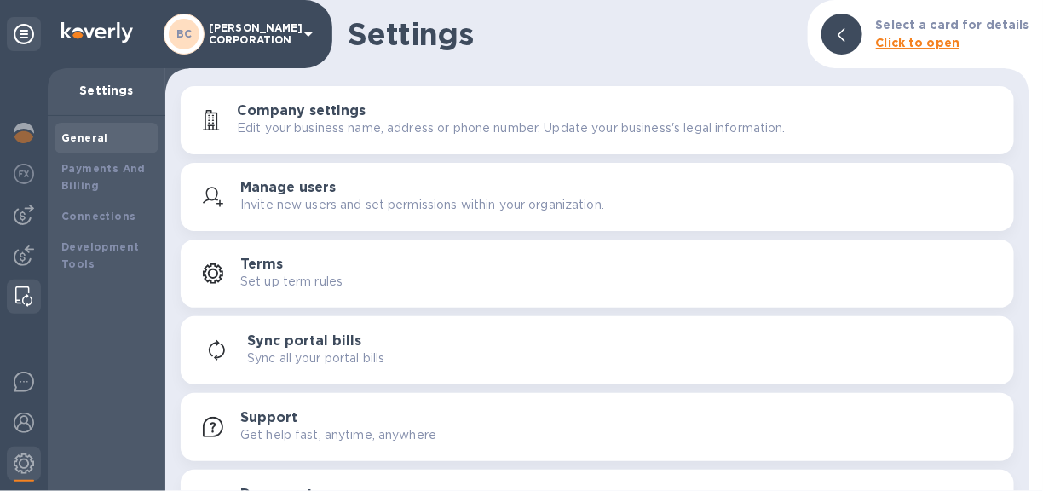
click at [21, 287] on img at bounding box center [23, 296] width 17 height 20
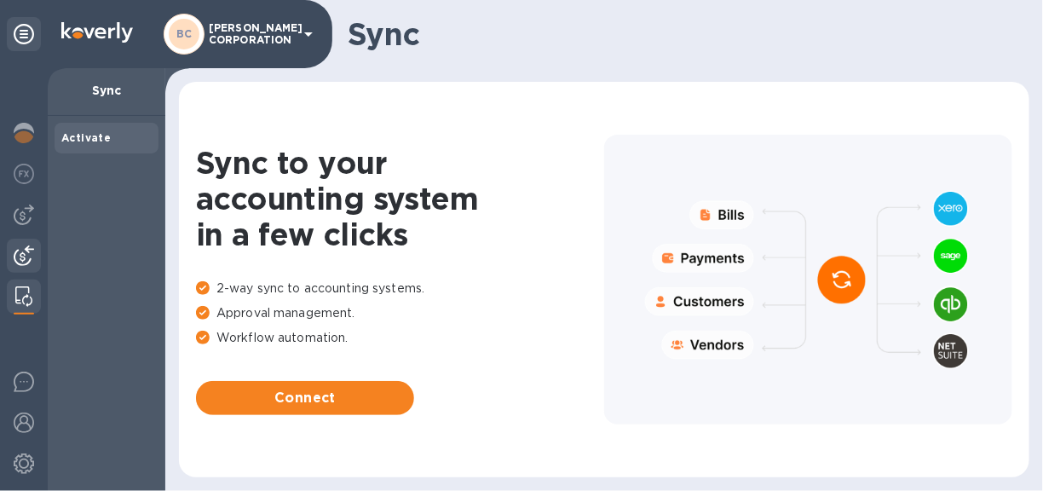
click at [20, 249] on img at bounding box center [24, 255] width 20 height 20
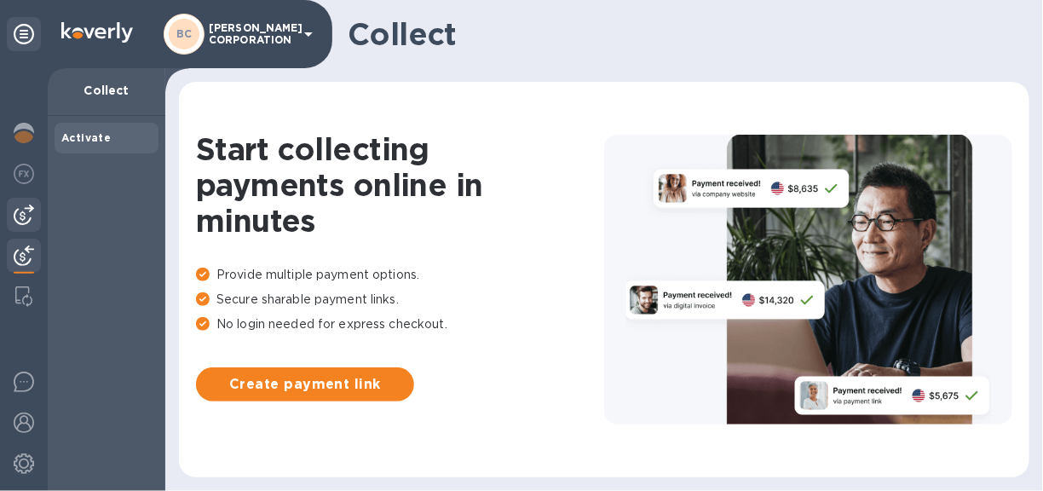
click at [23, 215] on img at bounding box center [24, 214] width 20 height 20
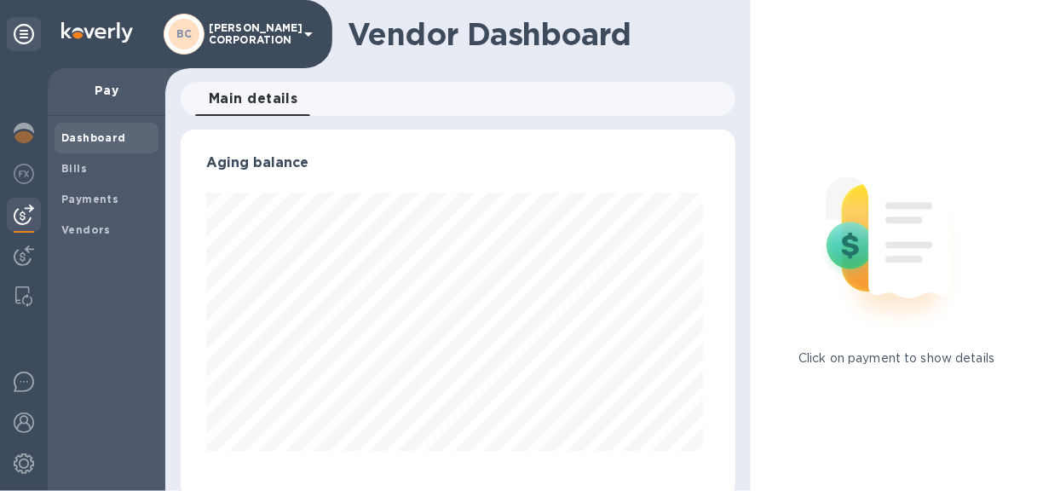
scroll to position [368, 548]
click at [96, 199] on b "Payments" at bounding box center [89, 199] width 57 height 13
